Goal: Information Seeking & Learning: Learn about a topic

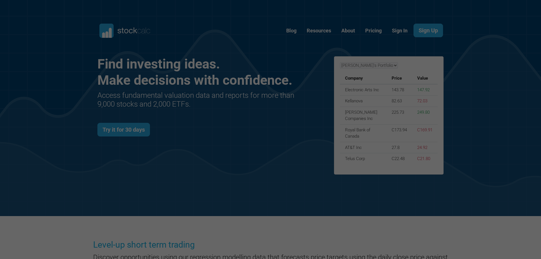
scroll to position [247, 363]
click at [372, 30] on link "Pricing" at bounding box center [373, 31] width 25 height 14
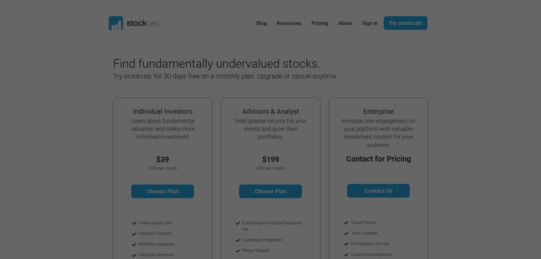
click at [119, 21] on icon at bounding box center [119, 25] width 3 height 10
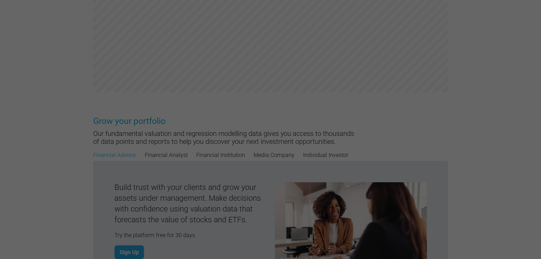
scroll to position [454, 0]
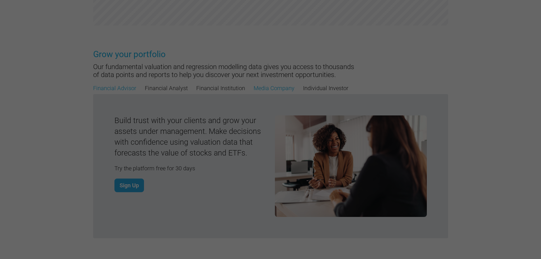
click at [266, 88] on link "Media Company" at bounding box center [274, 88] width 41 height 9
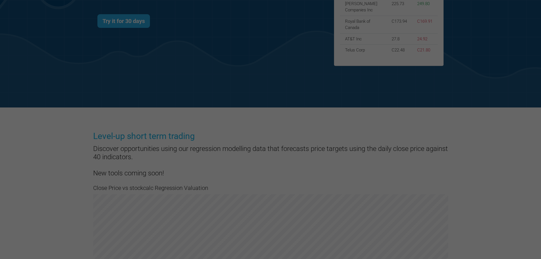
scroll to position [0, 0]
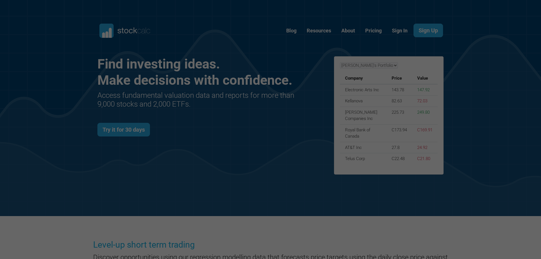
click at [124, 27] on icon at bounding box center [124, 31] width 51 height 14
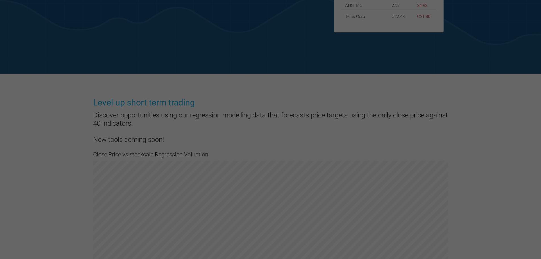
scroll to position [341, 0]
